Goal: Transaction & Acquisition: Purchase product/service

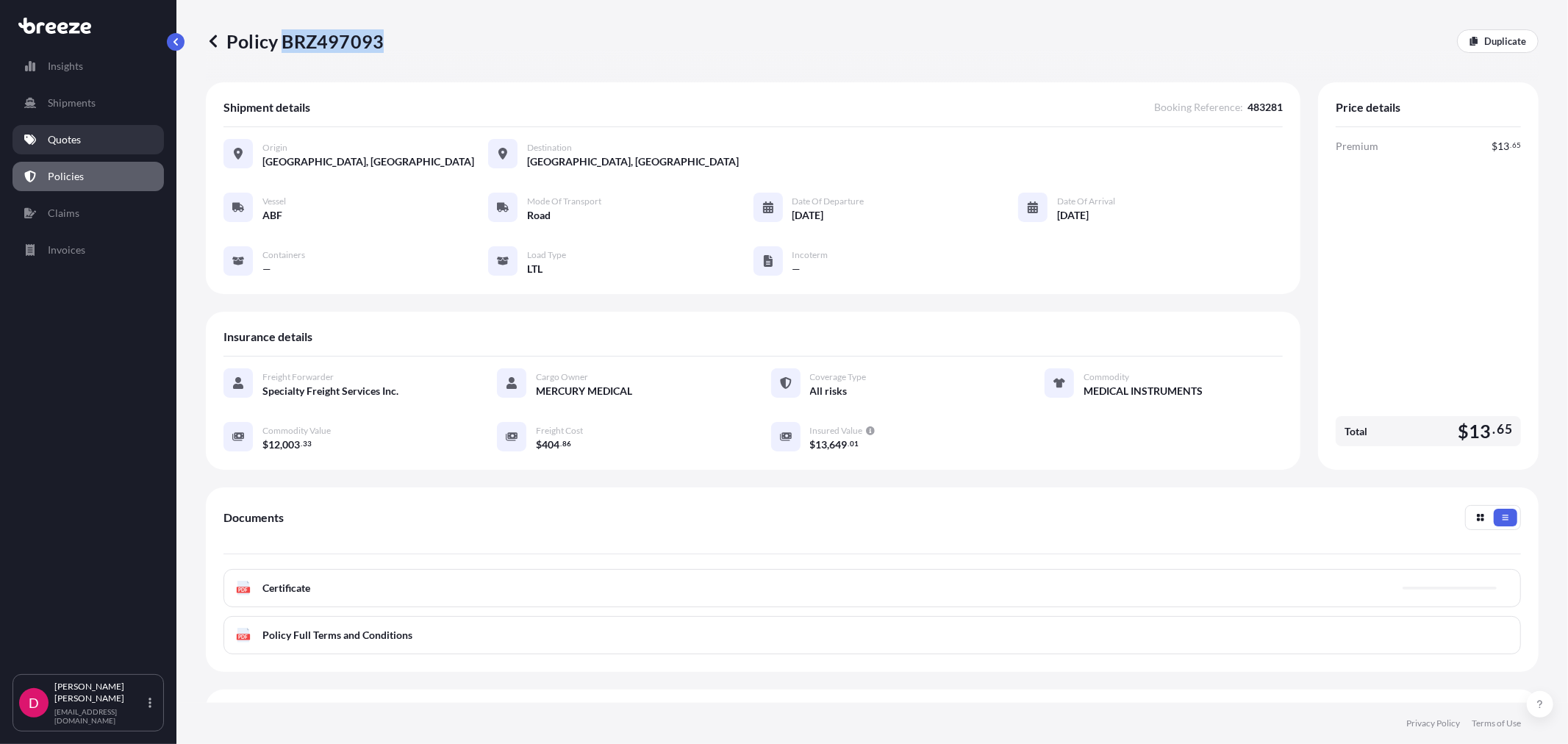
click at [71, 142] on p "Quotes" at bounding box center [64, 139] width 33 height 14
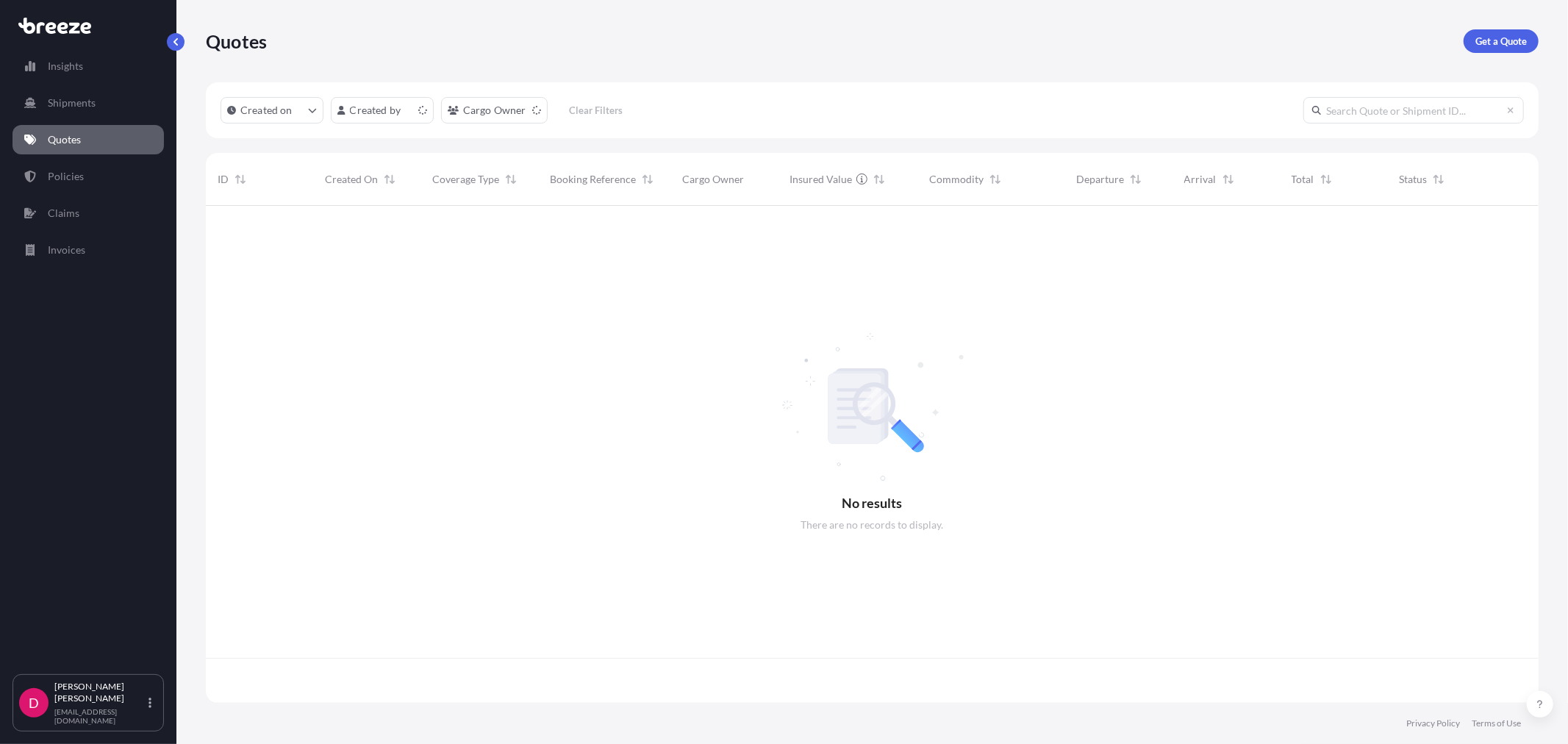
scroll to position [493, 1320]
click at [1519, 34] on p "Get a Quote" at bounding box center [1501, 41] width 52 height 14
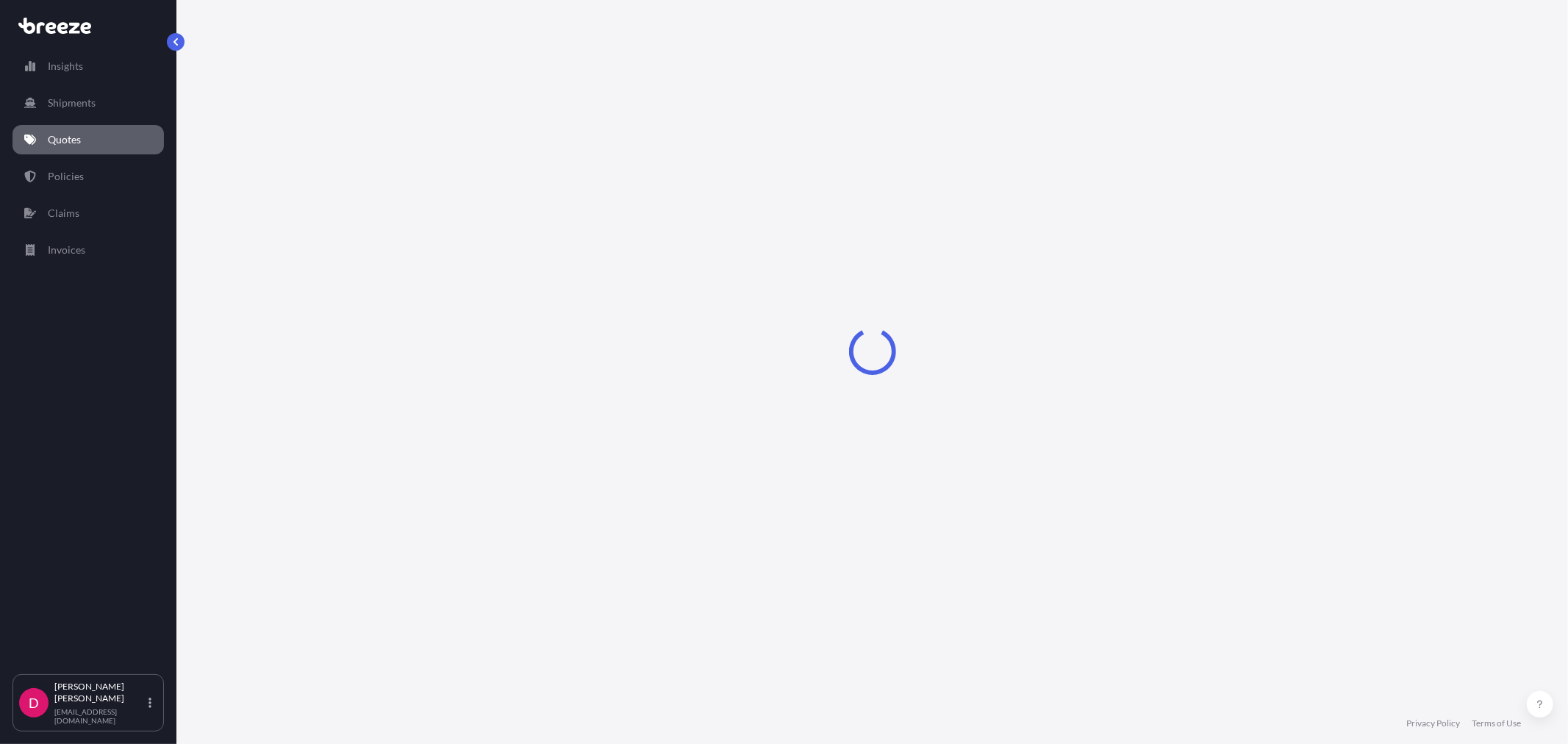
select select "Sea"
select select "1"
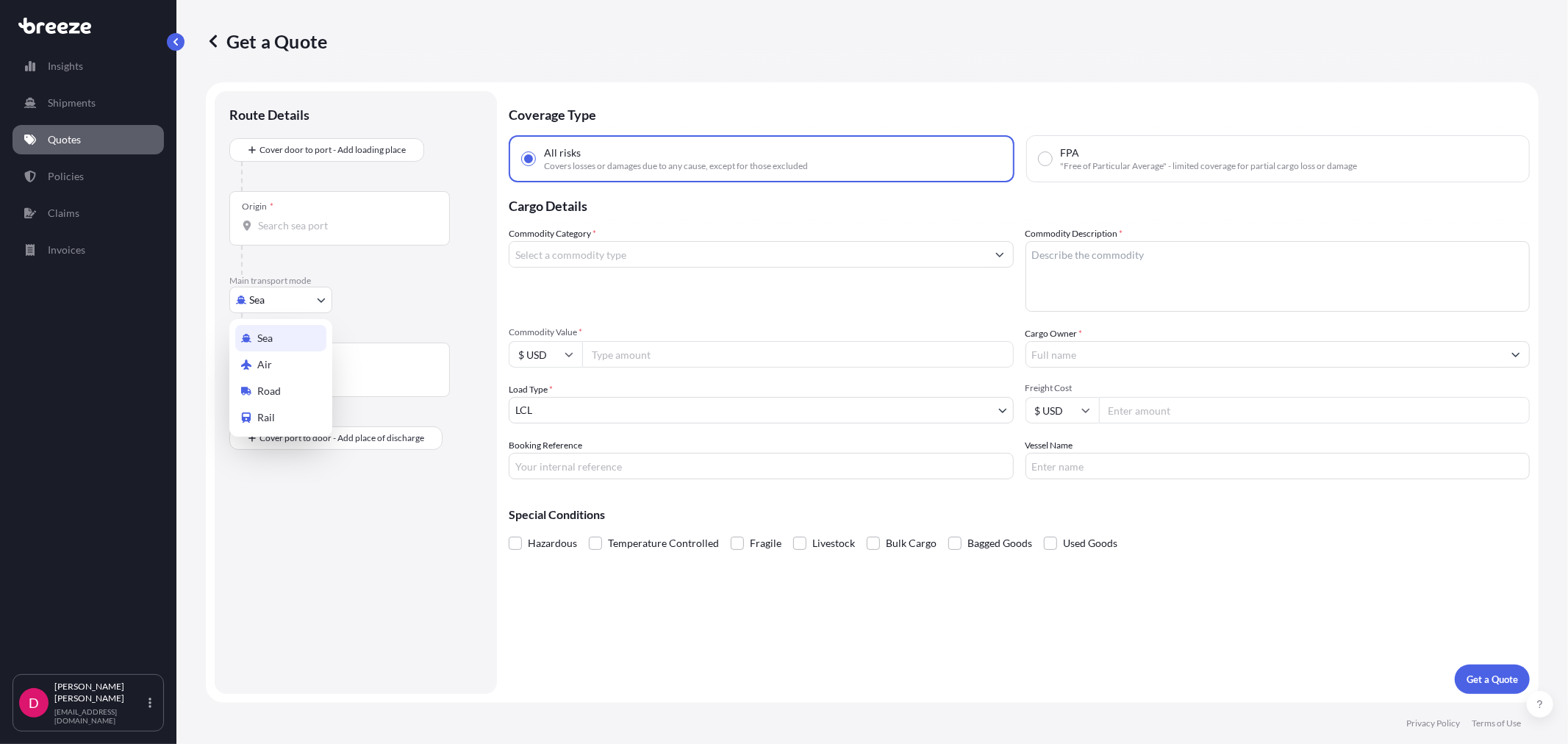
click at [277, 302] on body "Insights Shipments Quotes Policies Claims Invoices D [PERSON_NAME] [EMAIL_ADDRE…" at bounding box center [784, 372] width 1568 height 744
click at [275, 387] on span "Road" at bounding box center [268, 390] width 23 height 14
select select "Road"
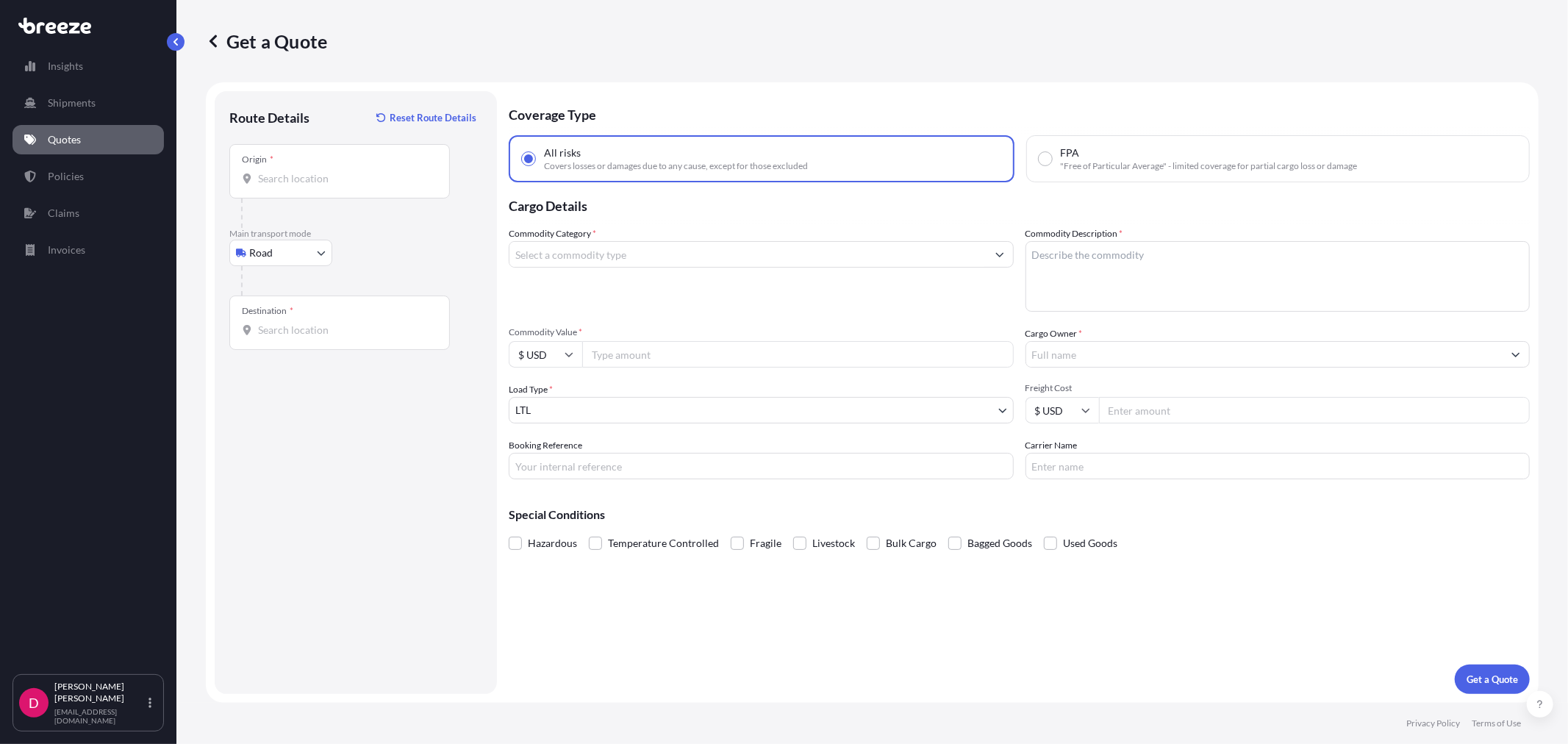
click at [317, 194] on div "Origin *" at bounding box center [340, 171] width 221 height 55
click at [317, 186] on input "Origin *" at bounding box center [344, 178] width 174 height 14
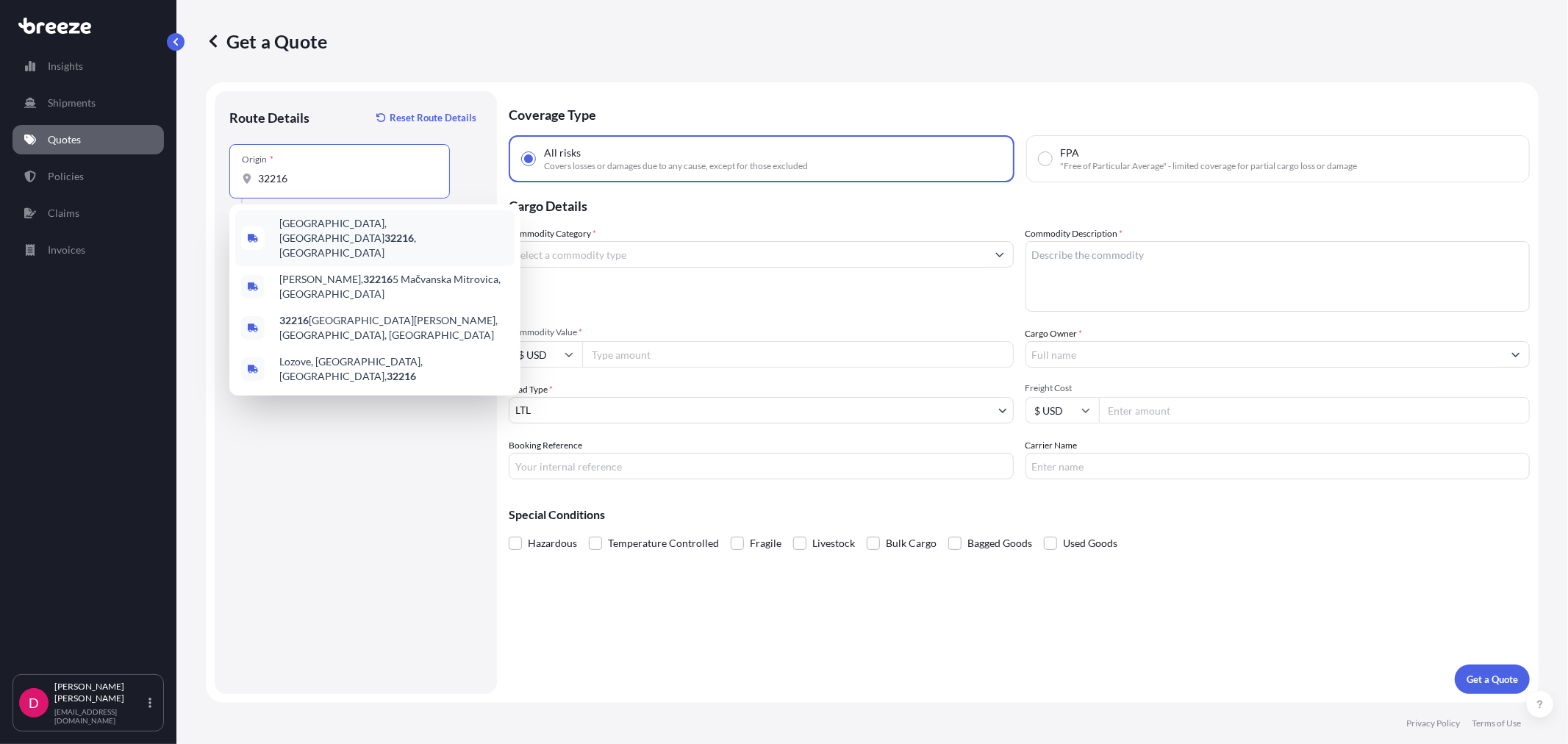
click at [318, 226] on span "[GEOGRAPHIC_DATA] , [GEOGRAPHIC_DATA]" at bounding box center [394, 238] width 230 height 44
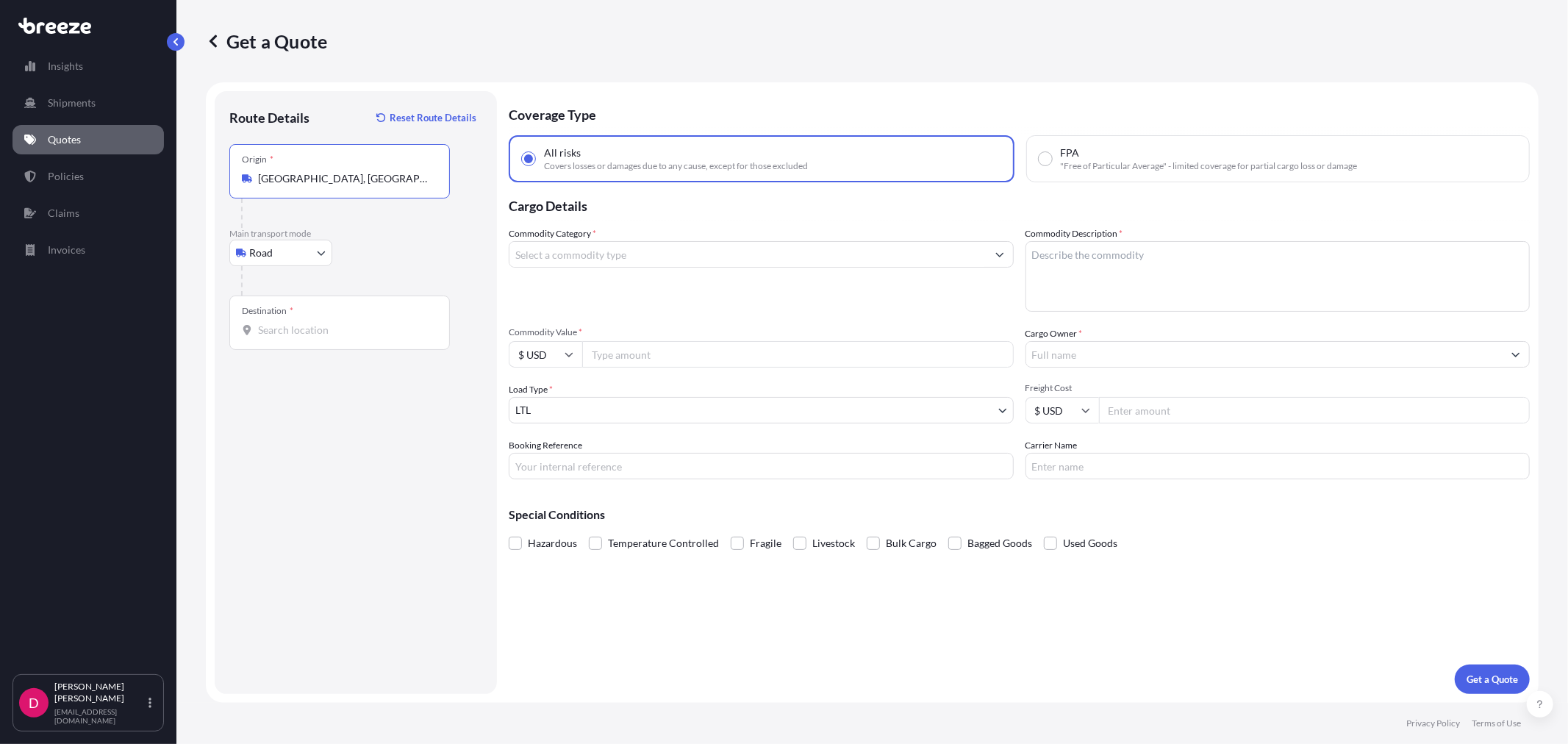
type input "[GEOGRAPHIC_DATA], [GEOGRAPHIC_DATA]"
click at [283, 331] on input "Destination *" at bounding box center [344, 330] width 174 height 14
type input "[GEOGRAPHIC_DATA], [GEOGRAPHIC_DATA]"
click at [561, 253] on input "Commodity Category *" at bounding box center [748, 254] width 477 height 27
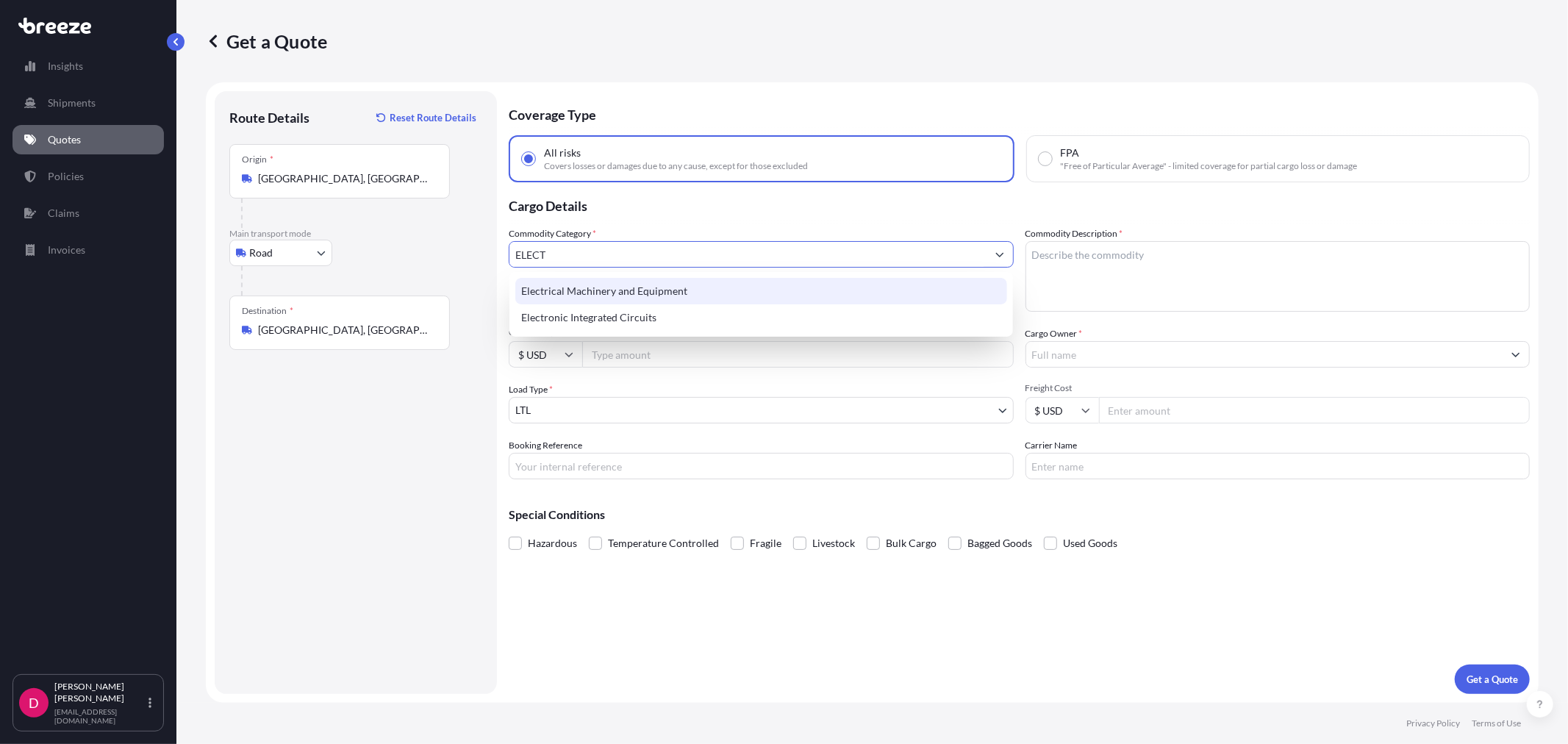
click at [594, 292] on div "Electrical Machinery and Equipment" at bounding box center [761, 291] width 491 height 27
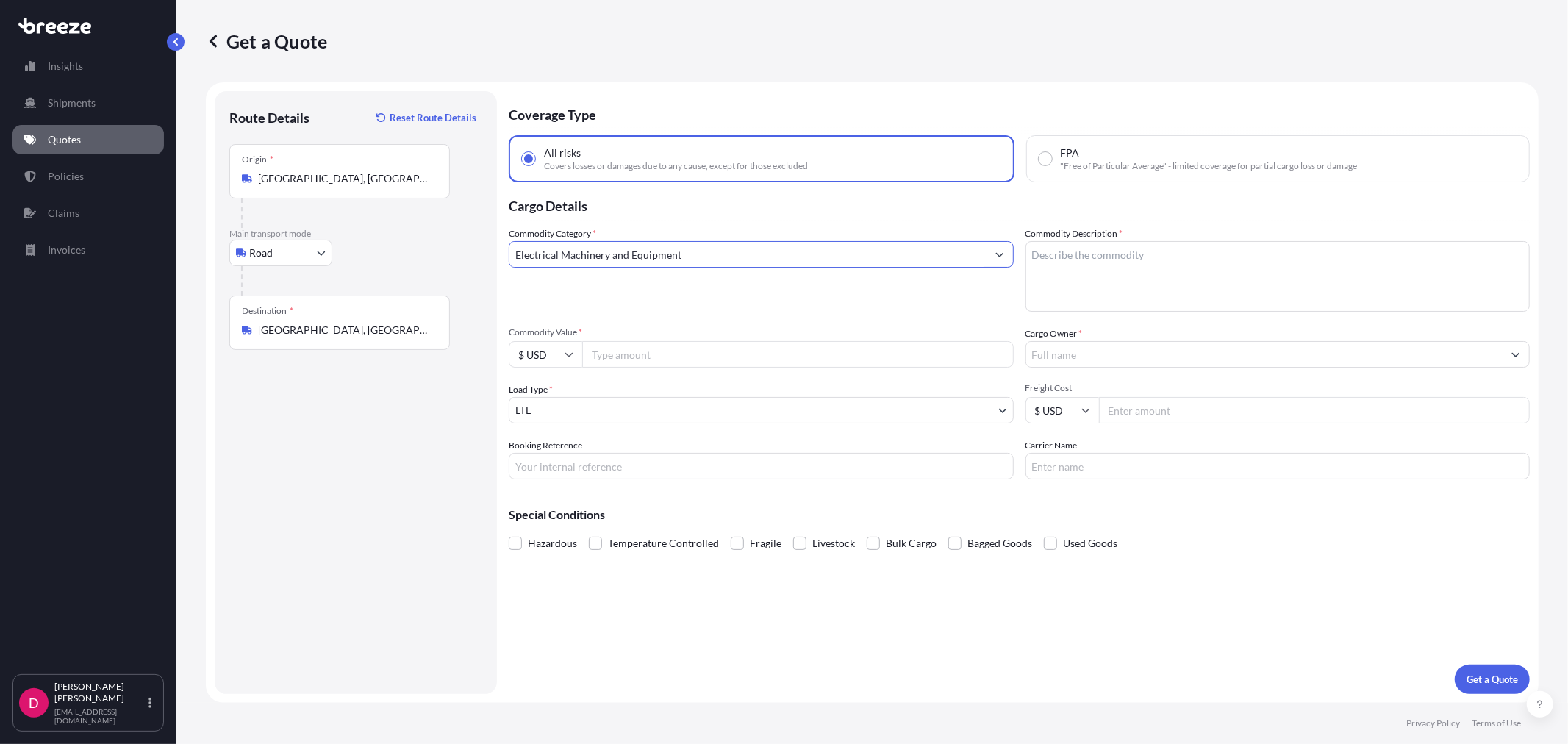
type input "Electrical Machinery and Equipment"
click at [1105, 286] on textarea "Commodity Description *" at bounding box center [1278, 276] width 505 height 70
type textarea "COMPRESSORS"
click at [733, 360] on input "Commodity Value *" at bounding box center [797, 354] width 431 height 27
type input "5000.00"
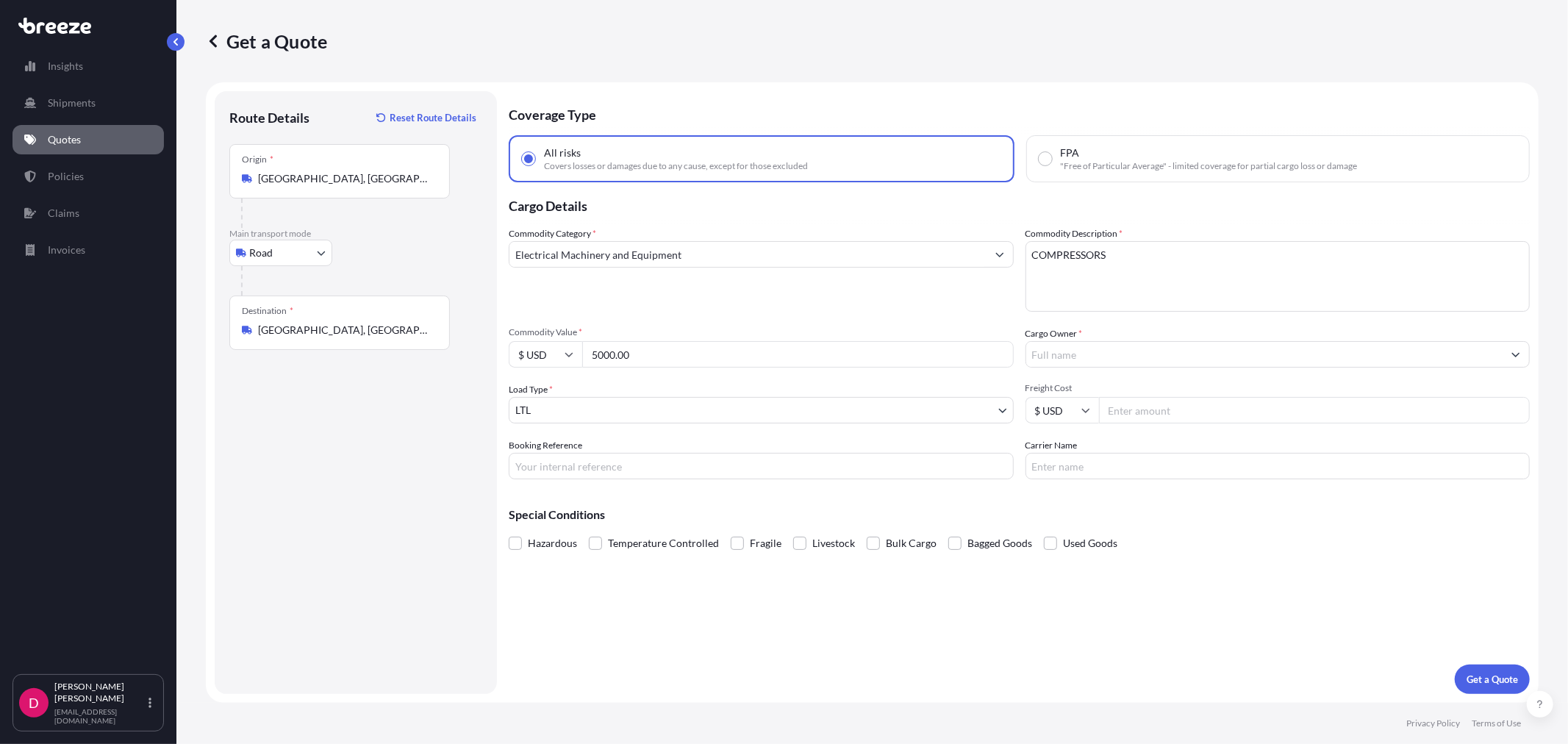
click at [1069, 347] on input "Cargo Owner *" at bounding box center [1265, 354] width 477 height 27
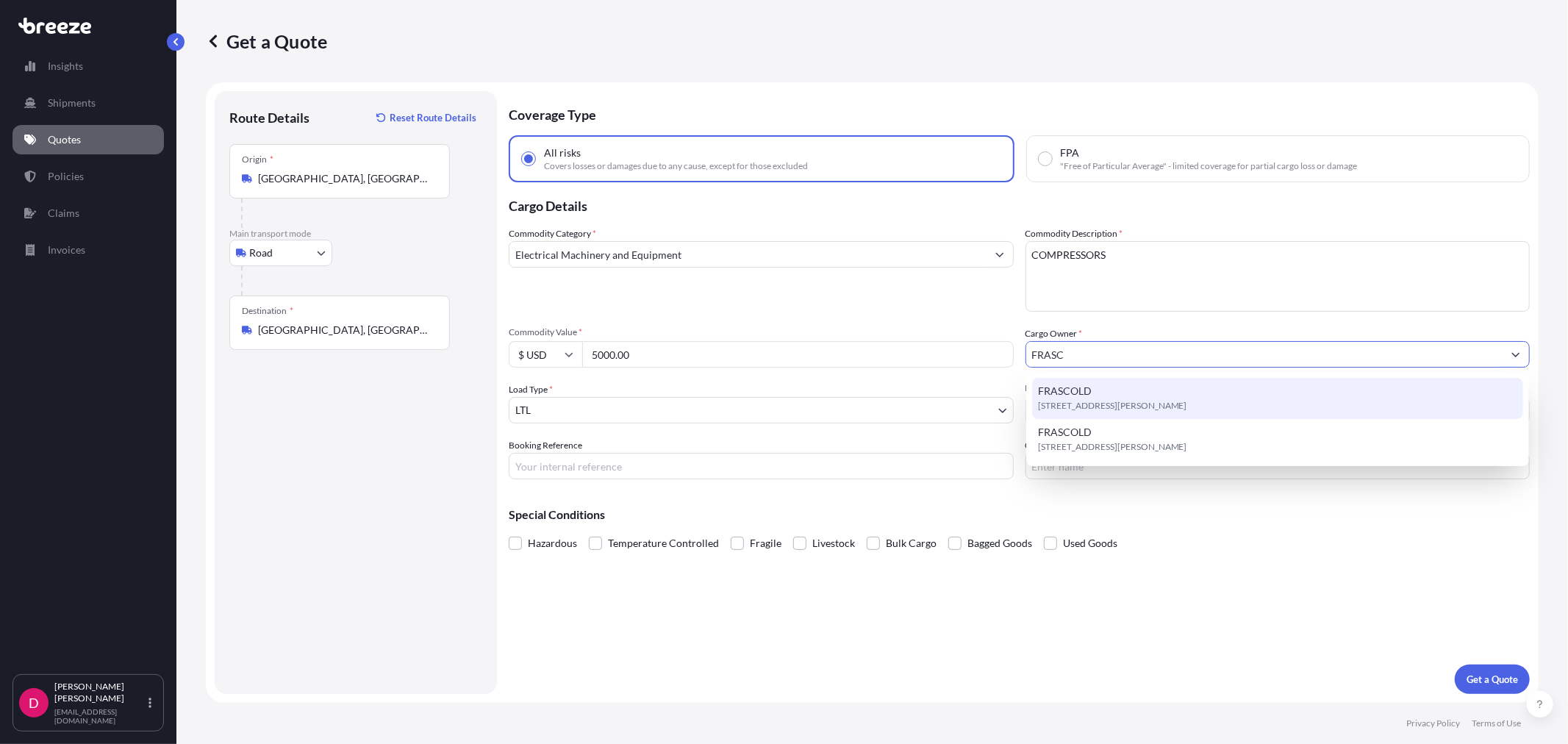
click at [1087, 395] on span "FRASCOLD" at bounding box center [1065, 390] width 54 height 14
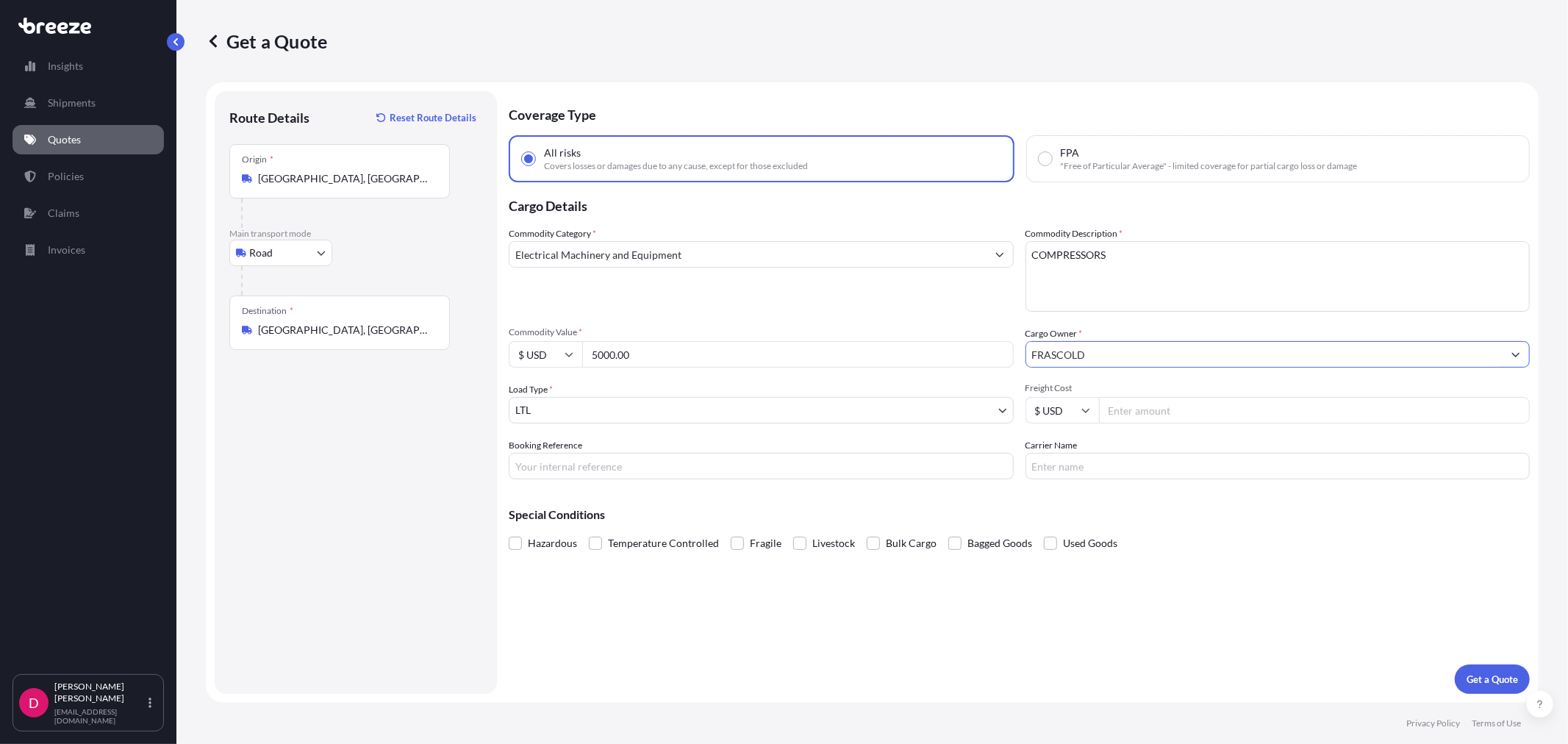
type input "FRASCOLD"
click at [1173, 407] on input "Freight Cost" at bounding box center [1314, 410] width 431 height 27
type input "221.05"
click at [559, 463] on input "Booking Reference" at bounding box center [761, 465] width 505 height 27
type input "483355"
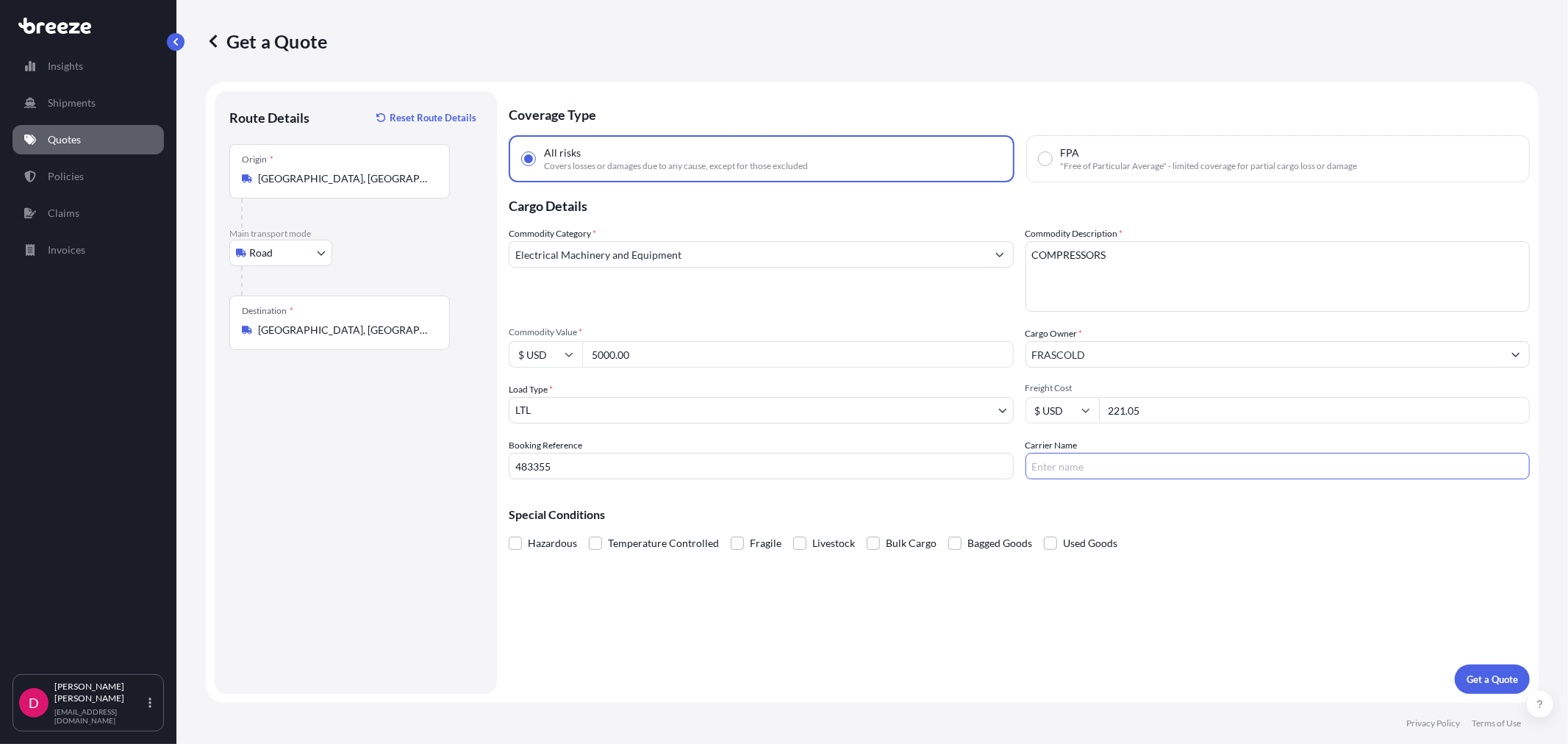
click at [1191, 465] on input "Carrier Name" at bounding box center [1278, 465] width 505 height 27
type input "R&L"
click at [1486, 663] on div "Coverage Type All risks Covers losses or damages due to any cause, except for t…" at bounding box center [1019, 392] width 1021 height 602
click at [1487, 680] on p "Get a Quote" at bounding box center [1492, 679] width 52 height 14
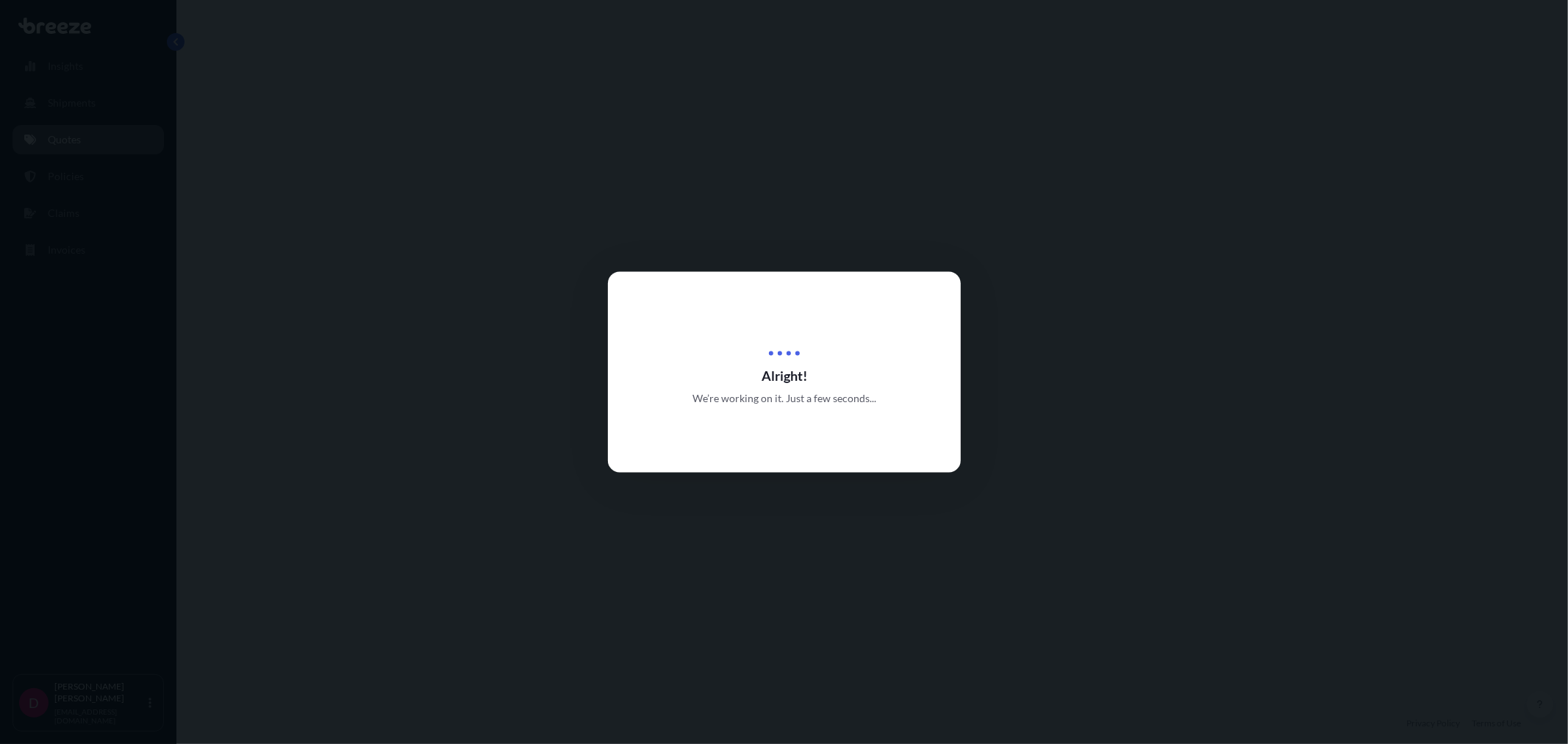
select select "Road"
select select "1"
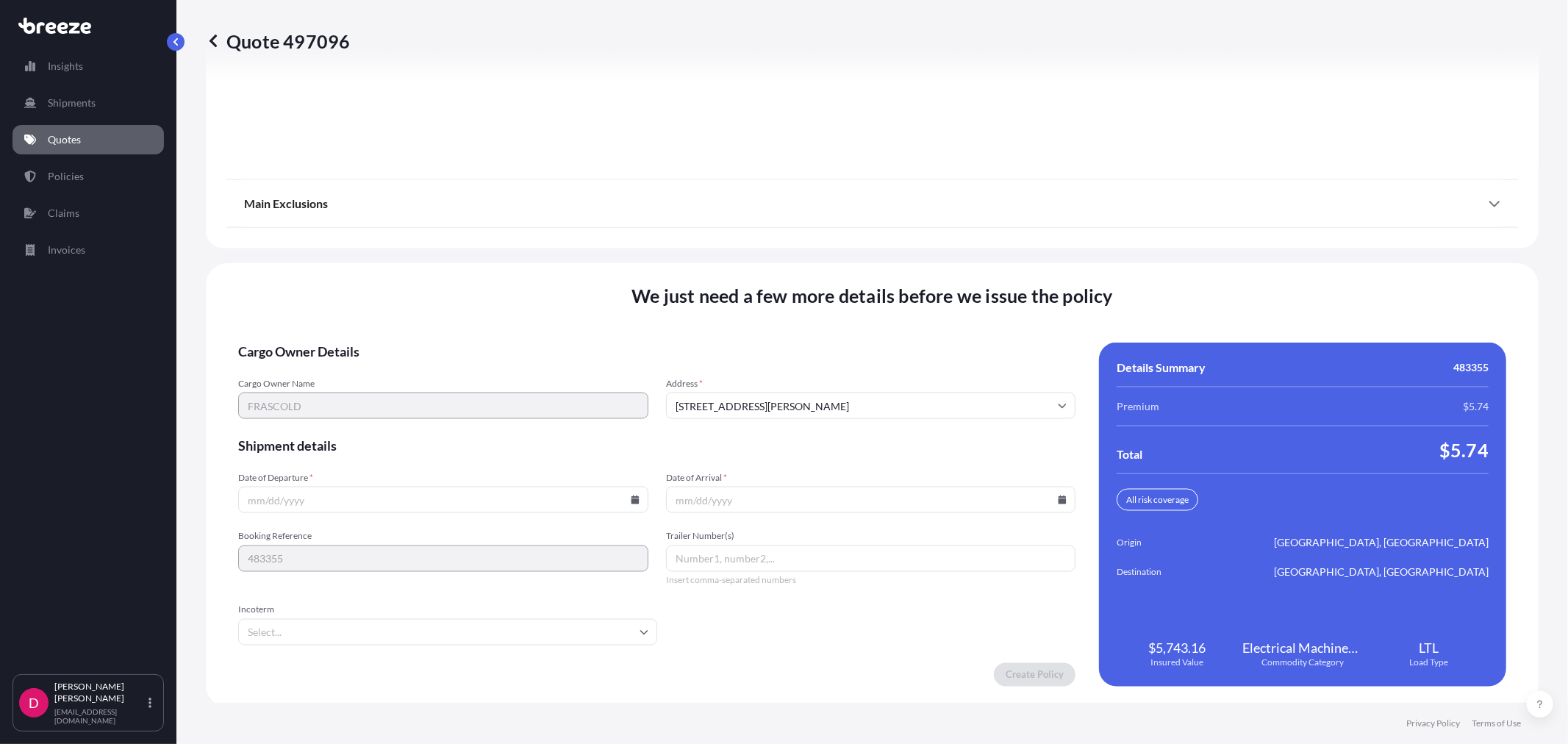
scroll to position [1819, 0]
click at [624, 496] on input "Date of Departure *" at bounding box center [443, 499] width 410 height 27
click at [634, 495] on icon at bounding box center [634, 499] width 8 height 9
click at [373, 394] on button "19" at bounding box center [372, 392] width 23 height 23
type input "[DATE]"
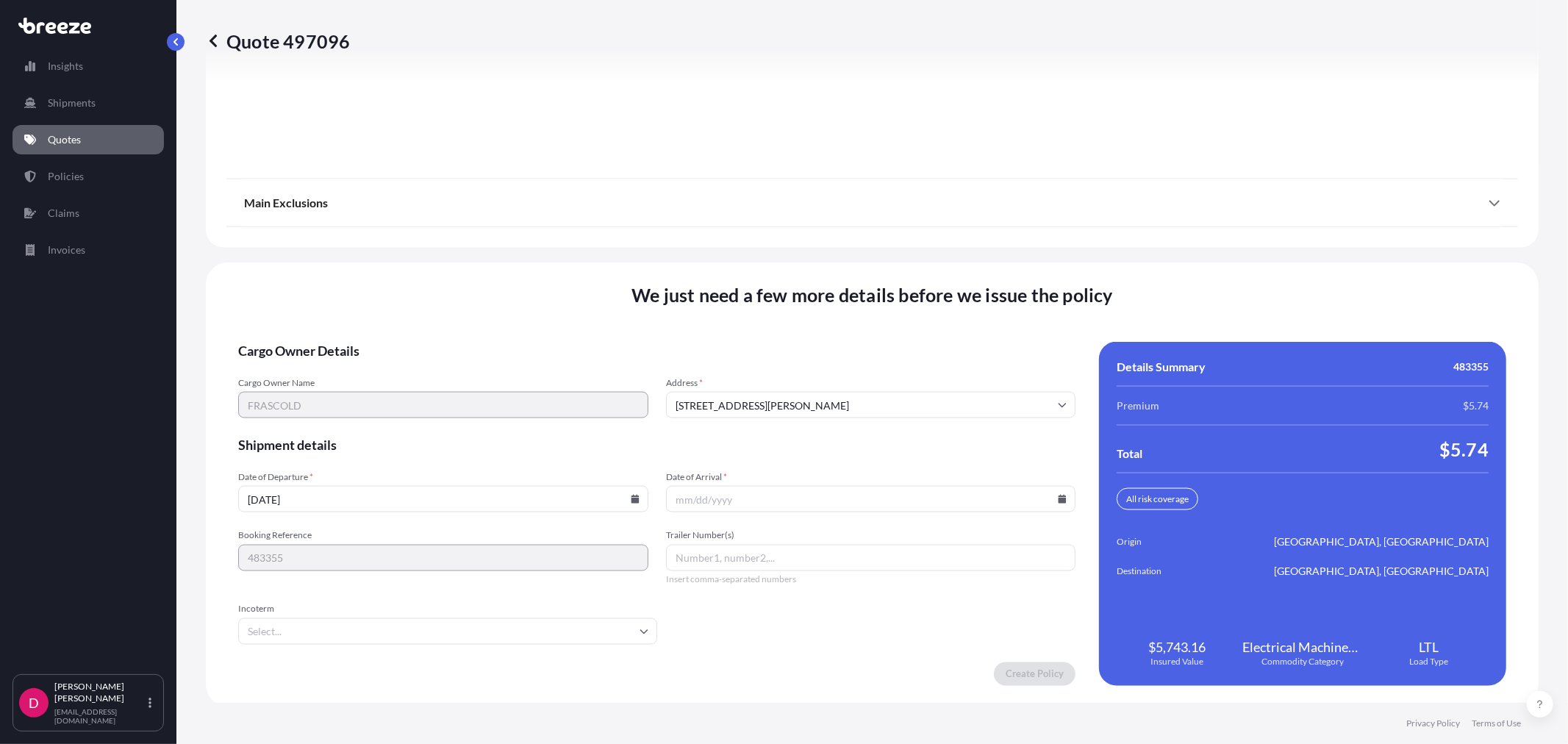
click at [1049, 489] on div at bounding box center [871, 499] width 410 height 27
click at [1059, 498] on icon at bounding box center [1063, 499] width 8 height 9
click at [766, 419] on button "25" at bounding box center [761, 420] width 23 height 23
type input "[DATE]"
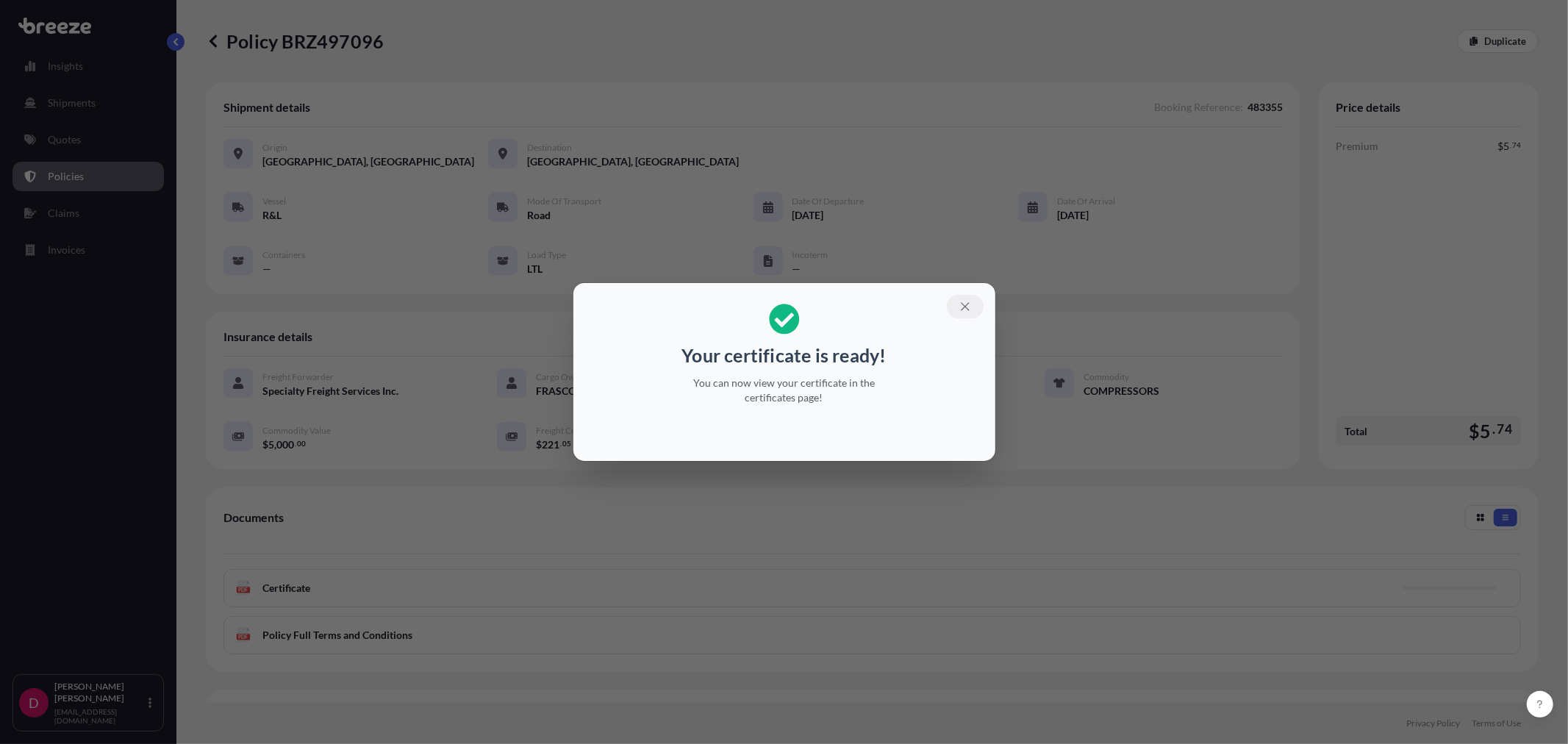
click at [961, 306] on icon "button" at bounding box center [965, 306] width 13 height 13
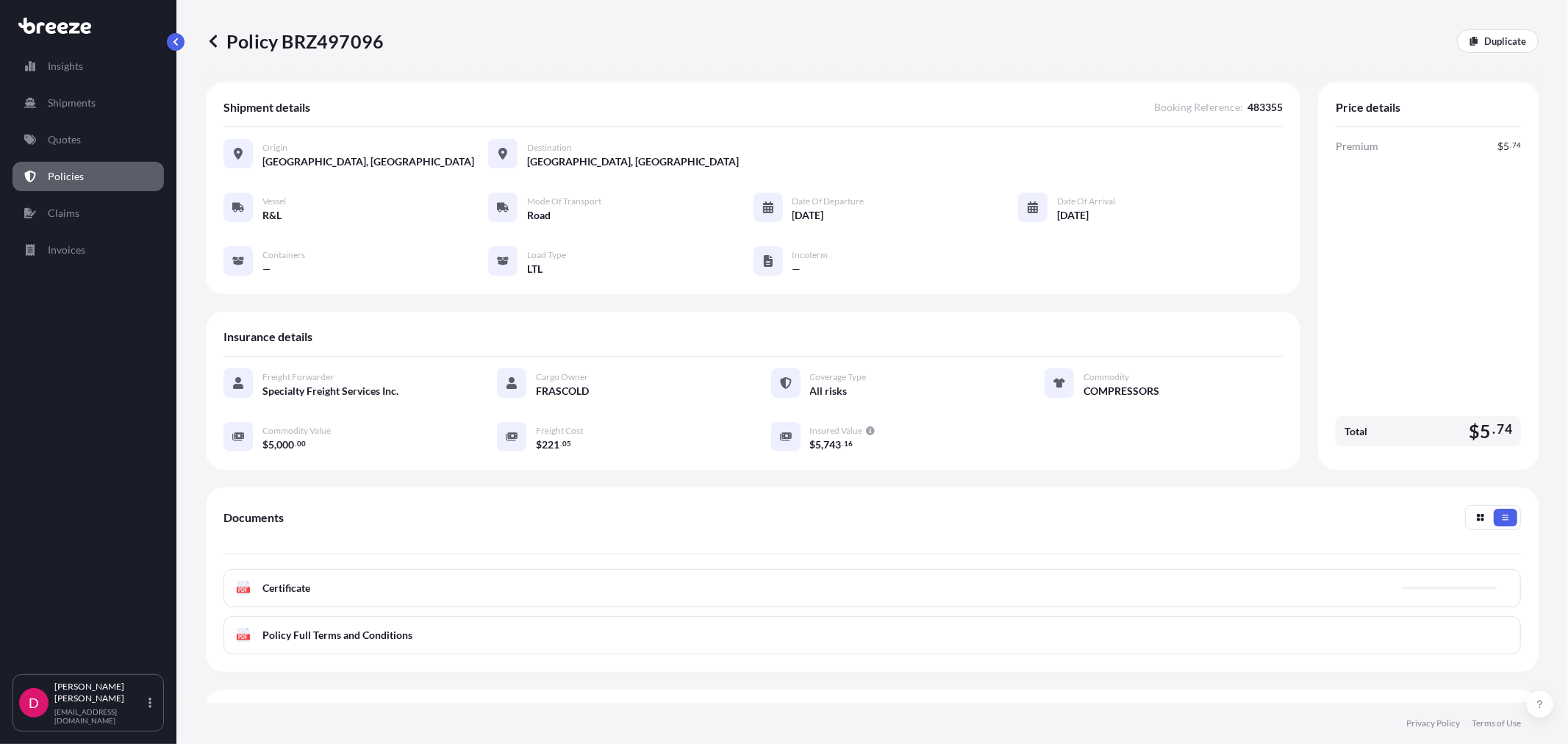
click at [331, 42] on p "Policy BRZ497096" at bounding box center [295, 41] width 178 height 23
copy p "BRZ497096"
